Goal: Transaction & Acquisition: Purchase product/service

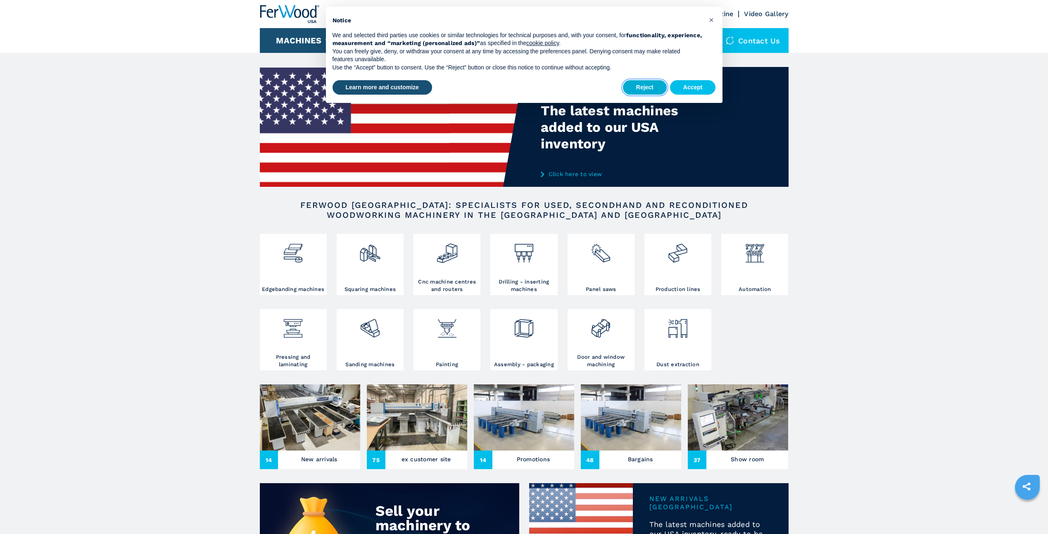
click at [660, 89] on button "Reject" at bounding box center [645, 87] width 44 height 15
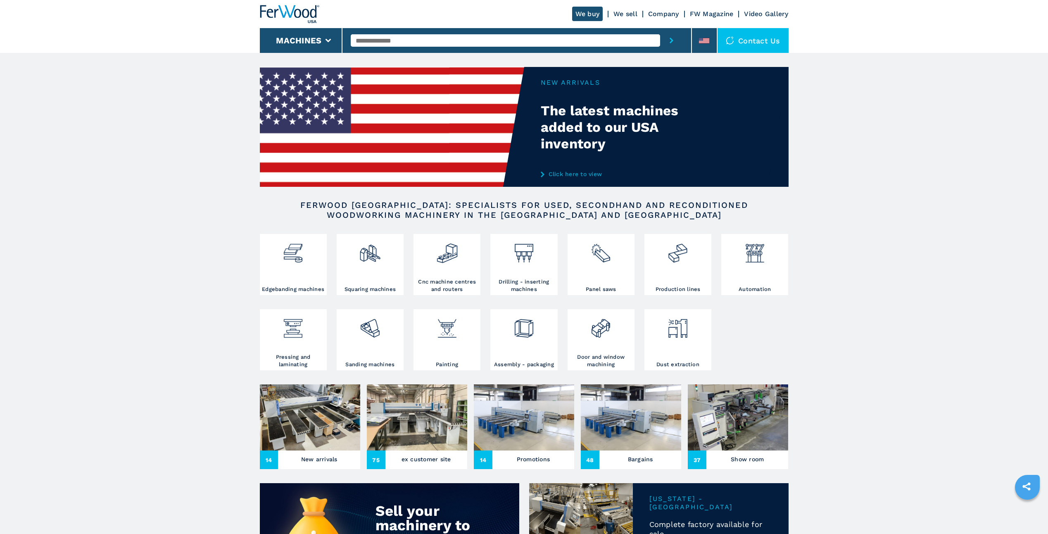
drag, startPoint x: 563, startPoint y: 121, endPoint x: 665, endPoint y: 150, distance: 106.1
click at [652, 148] on div at bounding box center [524, 127] width 529 height 120
click at [328, 37] on li "Machines" at bounding box center [301, 40] width 83 height 25
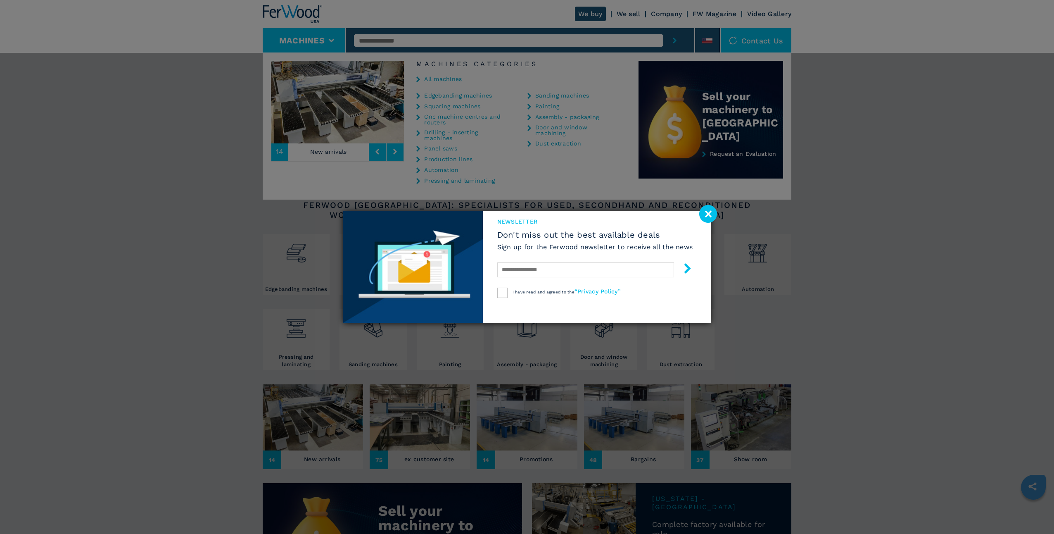
click at [893, 160] on div "newsletter Don't miss out the best available deals Sign up for the Ferwood news…" at bounding box center [527, 267] width 1054 height 534
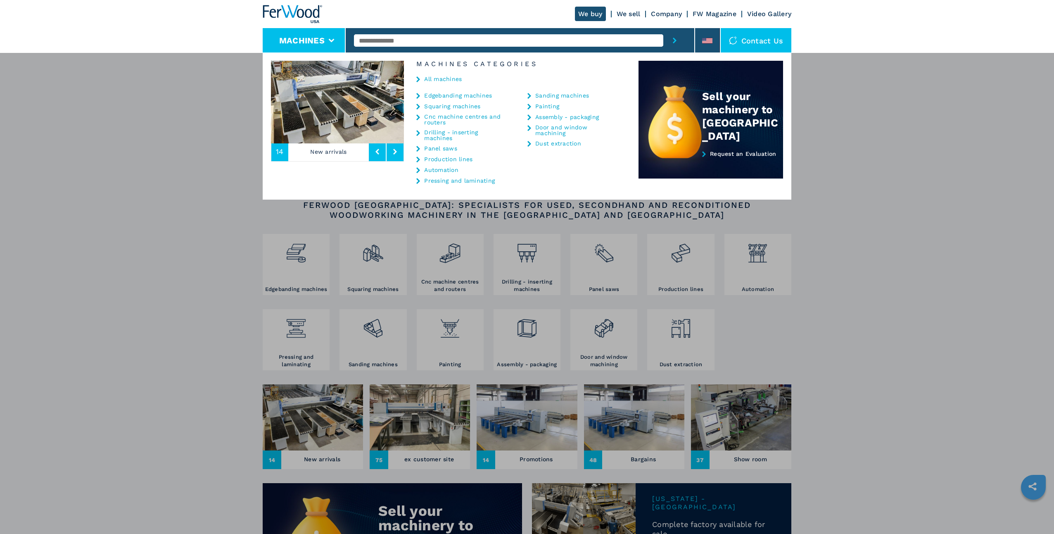
click at [910, 258] on div "**********" at bounding box center [527, 319] width 1054 height 534
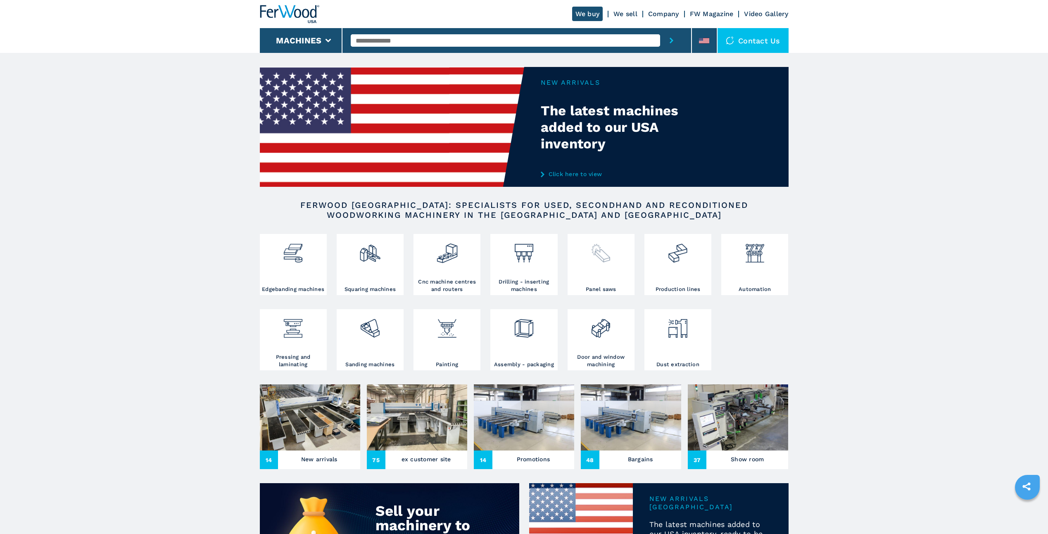
click at [607, 263] on img at bounding box center [601, 250] width 22 height 28
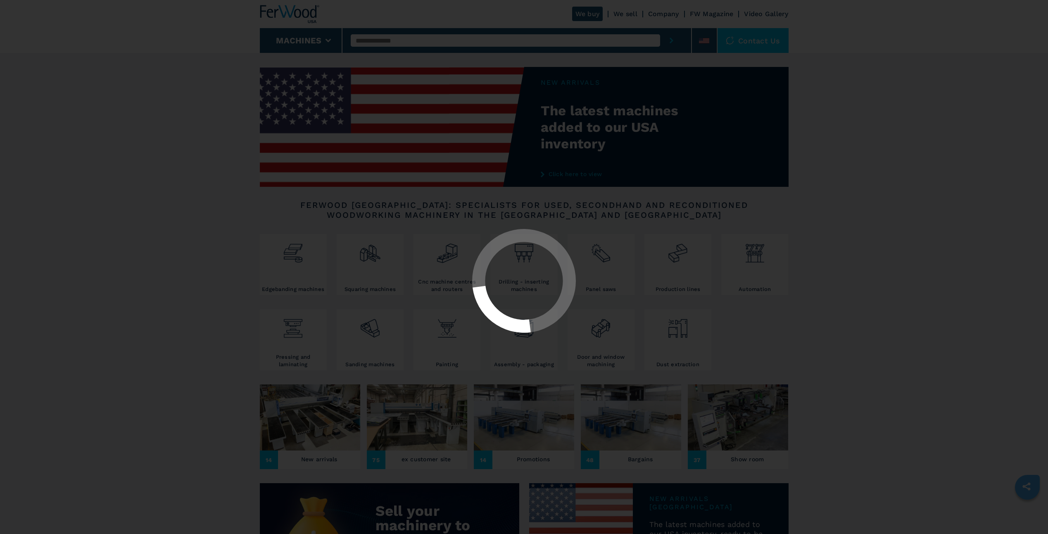
select select "**********"
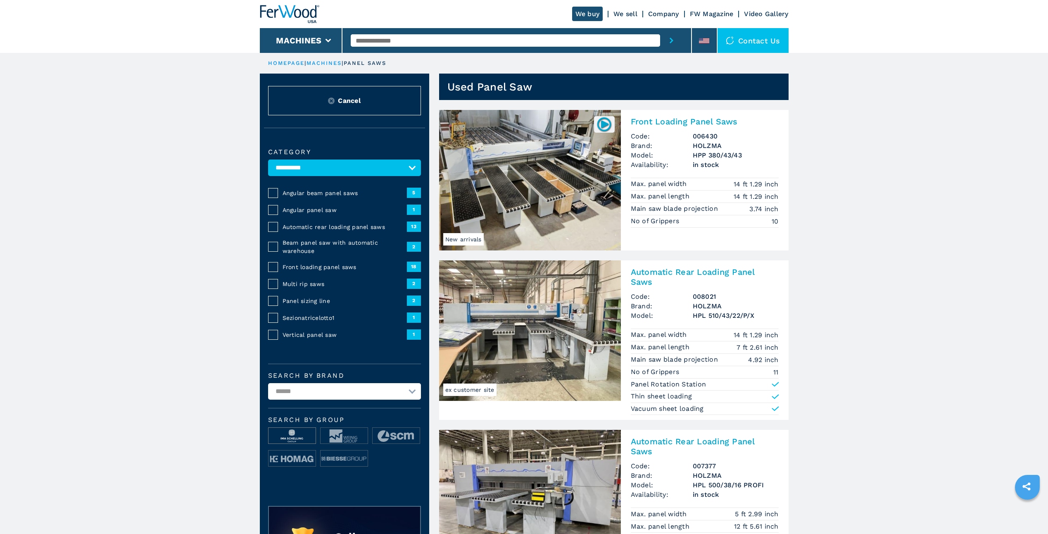
click at [294, 433] on img at bounding box center [292, 436] width 47 height 17
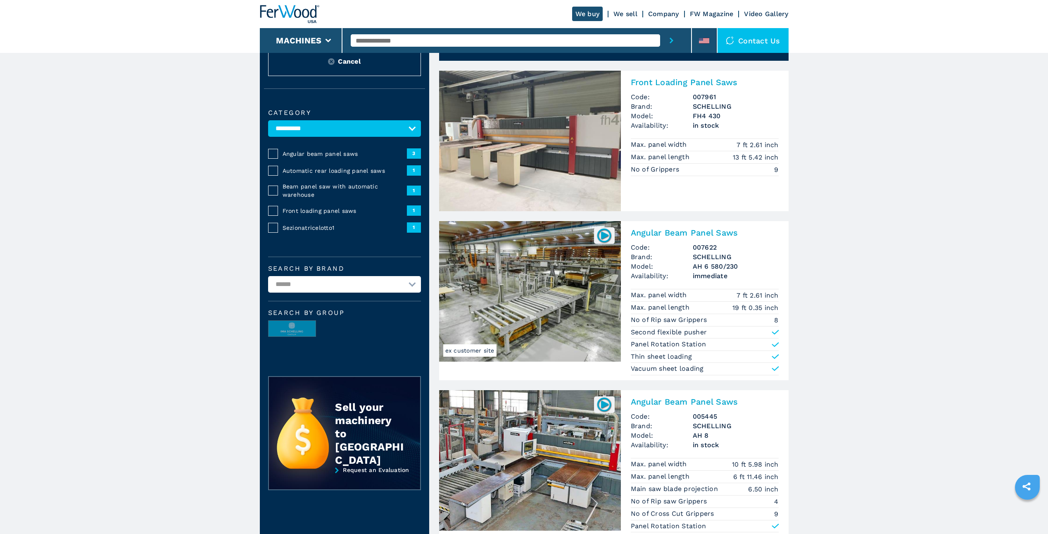
scroll to position [41, 0]
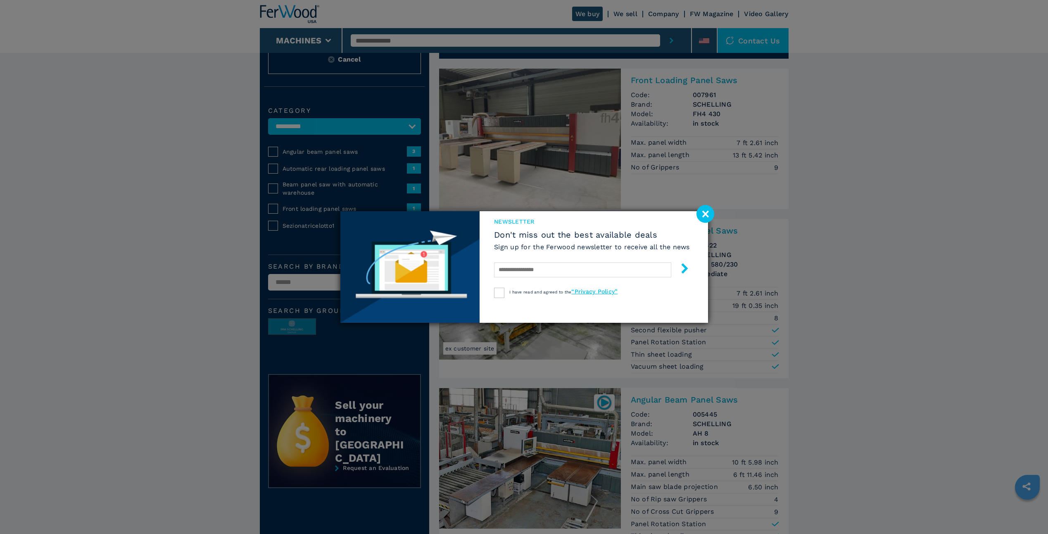
click at [701, 217] on image at bounding box center [706, 214] width 18 height 18
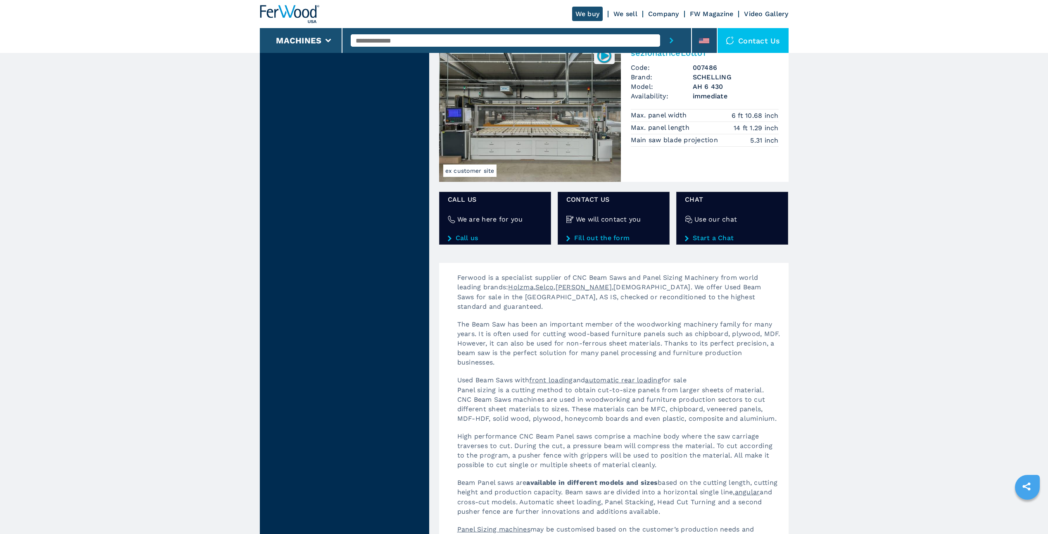
scroll to position [1116, 0]
